Goal: Task Accomplishment & Management: Complete application form

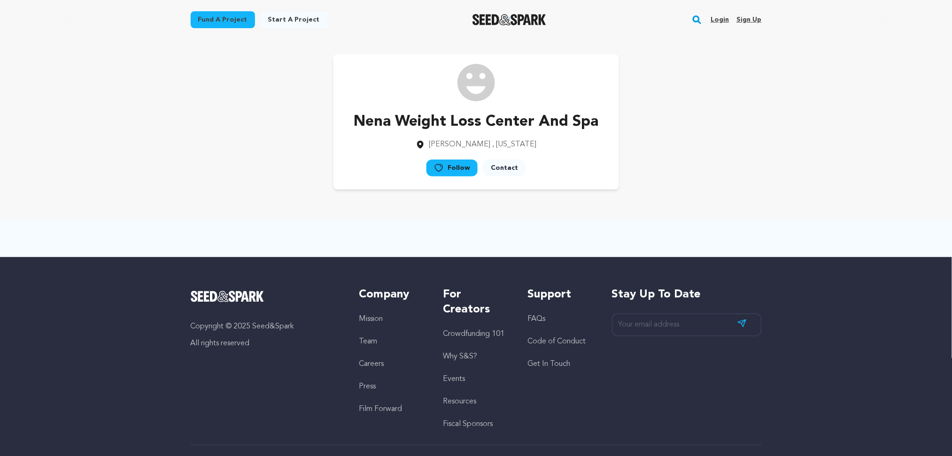
click at [748, 23] on link "Sign up" at bounding box center [748, 19] width 25 height 15
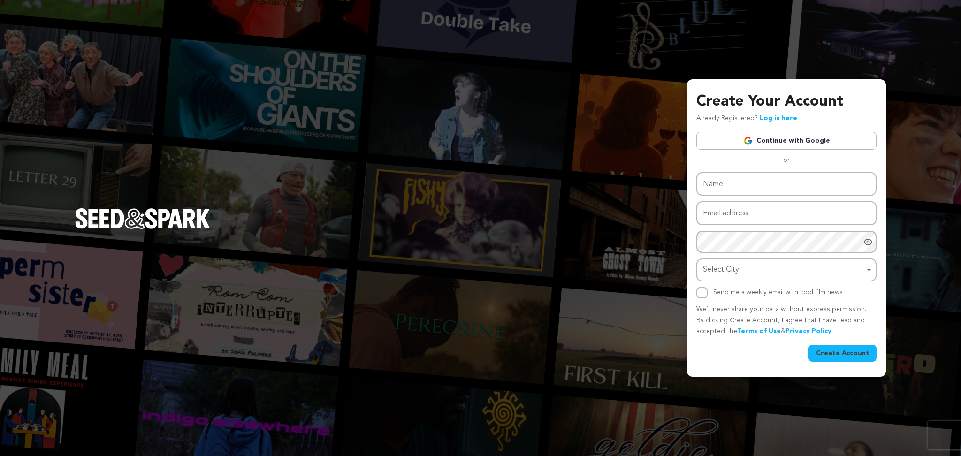
click at [711, 202] on div "Name Email address Password Password must have at least 8 characters. Password …" at bounding box center [787, 235] width 180 height 126
click at [709, 184] on input "Name" at bounding box center [787, 184] width 180 height 24
paste input "[PERSON_NAME] Emaar Engineering Consulting Company"
type input "[PERSON_NAME] Emaar Engineering Consulting Company"
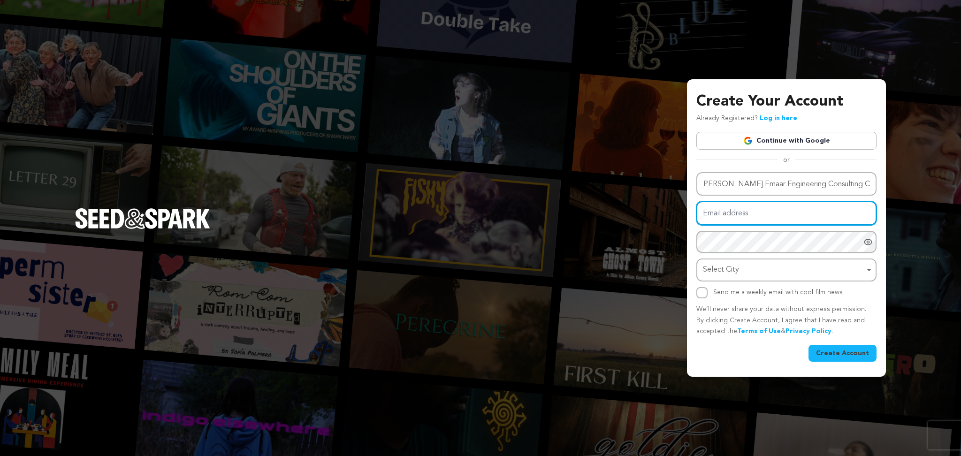
scroll to position [0, 0]
click at [735, 212] on input "Email address" at bounding box center [787, 213] width 180 height 24
paste input "xahafuxa@fxzig.com"
type input "xahafuxa@fxzig.com"
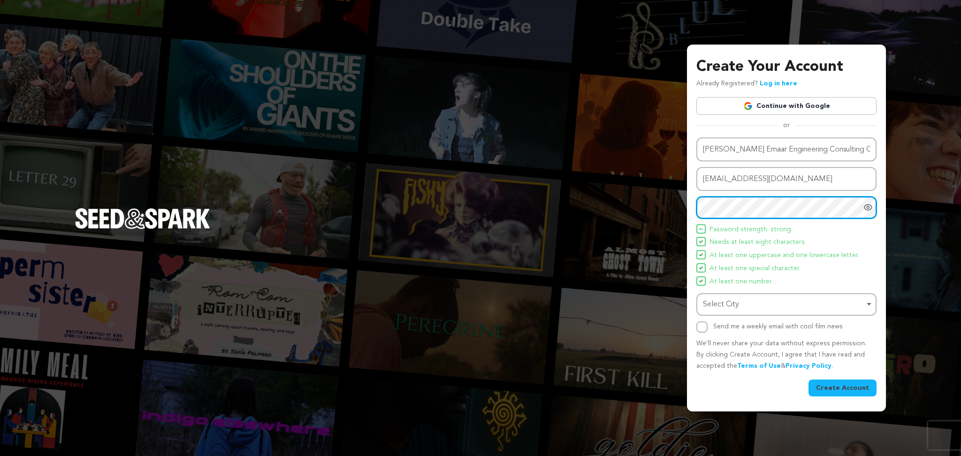
click at [749, 307] on div "Select City Remove item" at bounding box center [783, 305] width 161 height 14
click at [716, 314] on div "Select City Select City Remove item" at bounding box center [787, 304] width 180 height 23
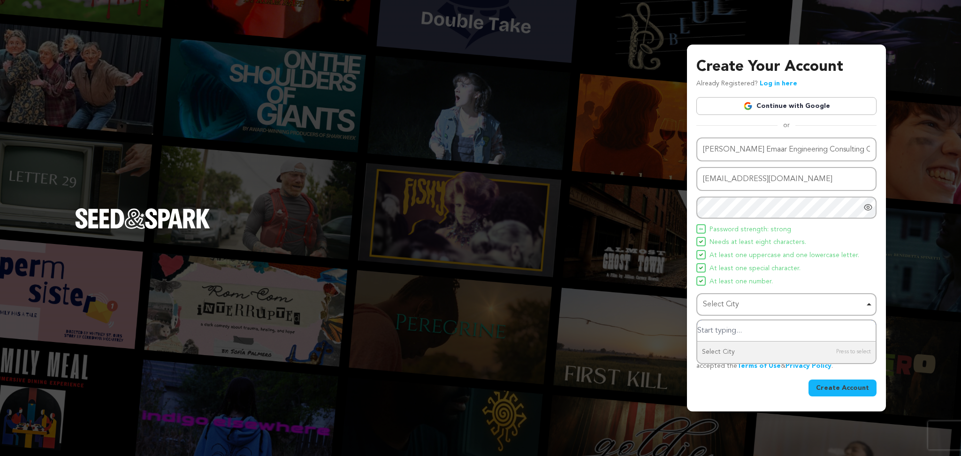
click at [719, 339] on input "Select City" at bounding box center [787, 331] width 178 height 21
paste input "[GEOGRAPHIC_DATA]"
type input "[GEOGRAPHIC_DATA]"
click at [720, 330] on input "[GEOGRAPHIC_DATA]" at bounding box center [787, 331] width 178 height 21
click at [701, 324] on input "Send me a weekly email with cool film news" at bounding box center [702, 327] width 11 height 11
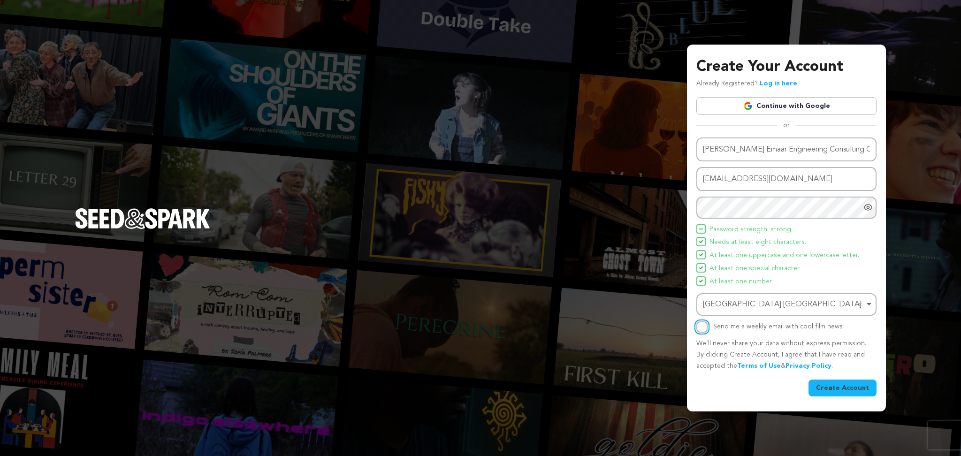
checkbox input "true"
click at [839, 386] on button "Create Account" at bounding box center [843, 388] width 68 height 17
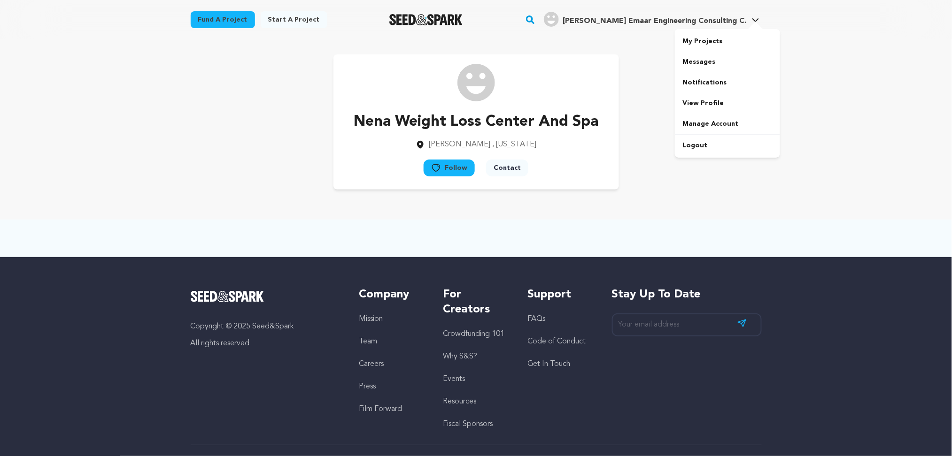
click at [620, 21] on span "[PERSON_NAME] Emaar Engineering Consulting C." at bounding box center [654, 21] width 184 height 8
